Goal: Information Seeking & Learning: Learn about a topic

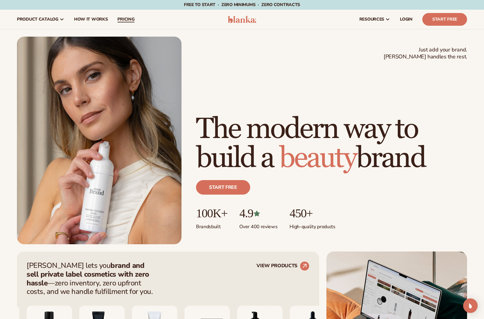
click at [116, 21] on link "pricing" at bounding box center [126, 19] width 27 height 19
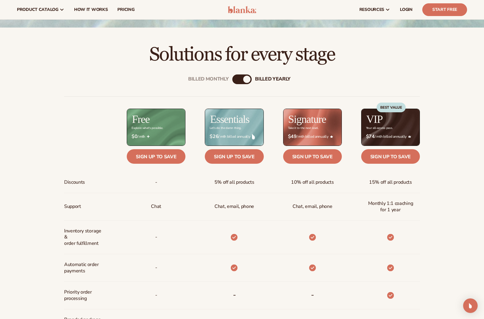
scroll to position [172, 0]
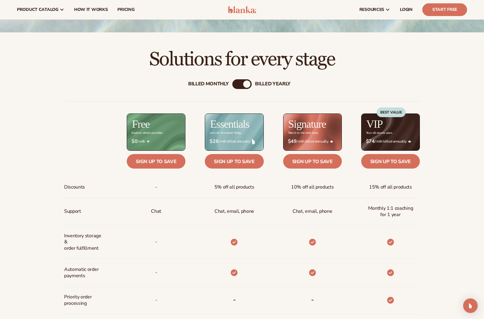
click at [206, 84] on div "Billed Monthly" at bounding box center [208, 84] width 41 height 6
click at [262, 82] on div "billed Yearly" at bounding box center [272, 84] width 35 height 6
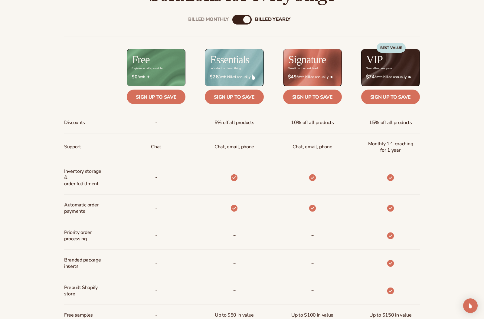
scroll to position [468, 0]
